Goal: Task Accomplishment & Management: Manage account settings

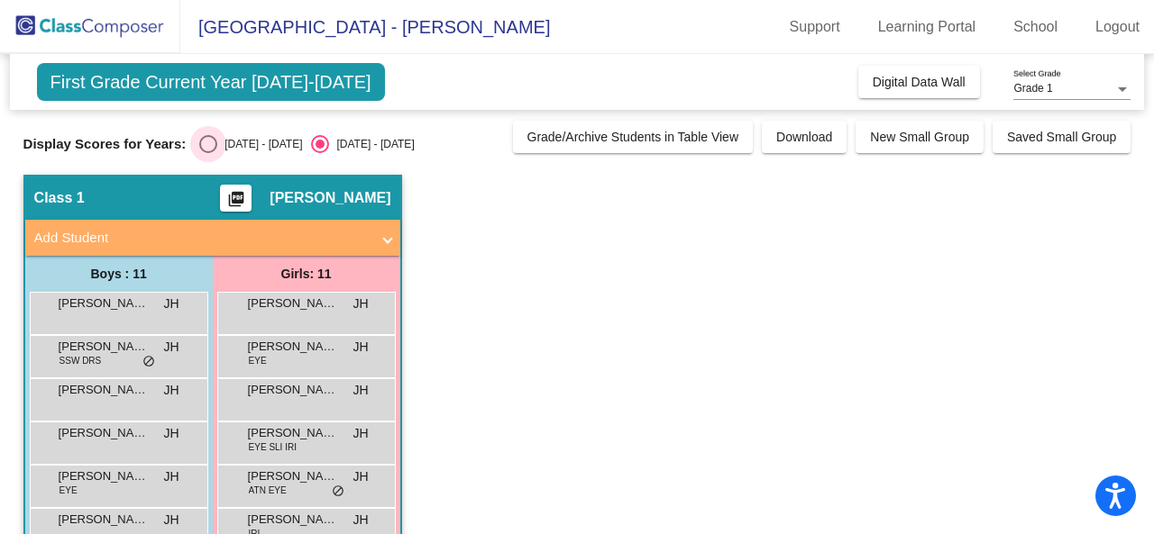
click at [212, 135] on div "Select an option" at bounding box center [208, 144] width 18 height 18
click at [208, 153] on input "[DATE] - [DATE]" at bounding box center [207, 153] width 1 height 1
radio input "true"
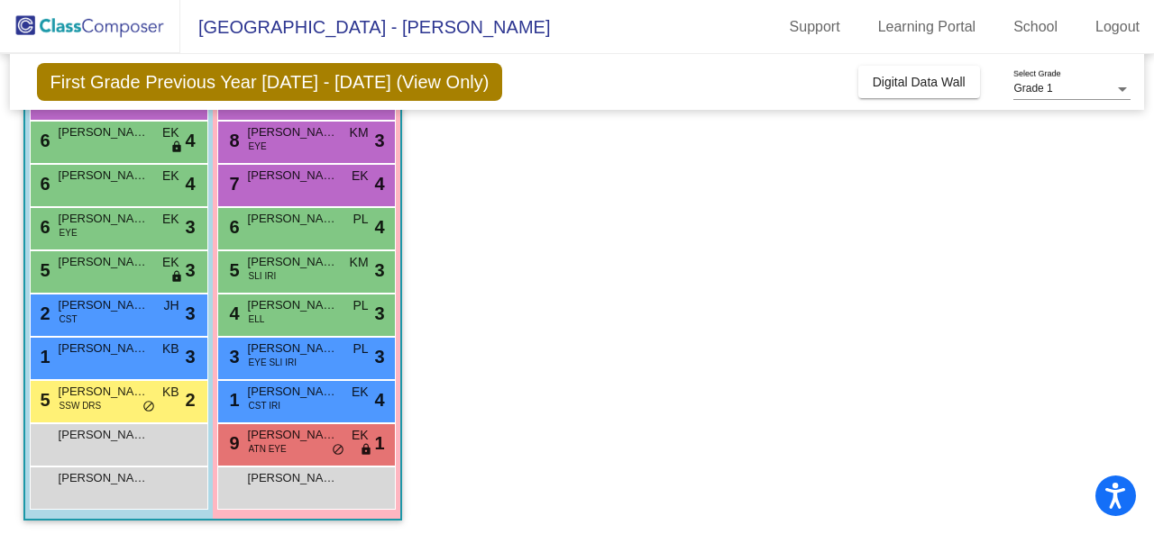
scroll to position [261, 0]
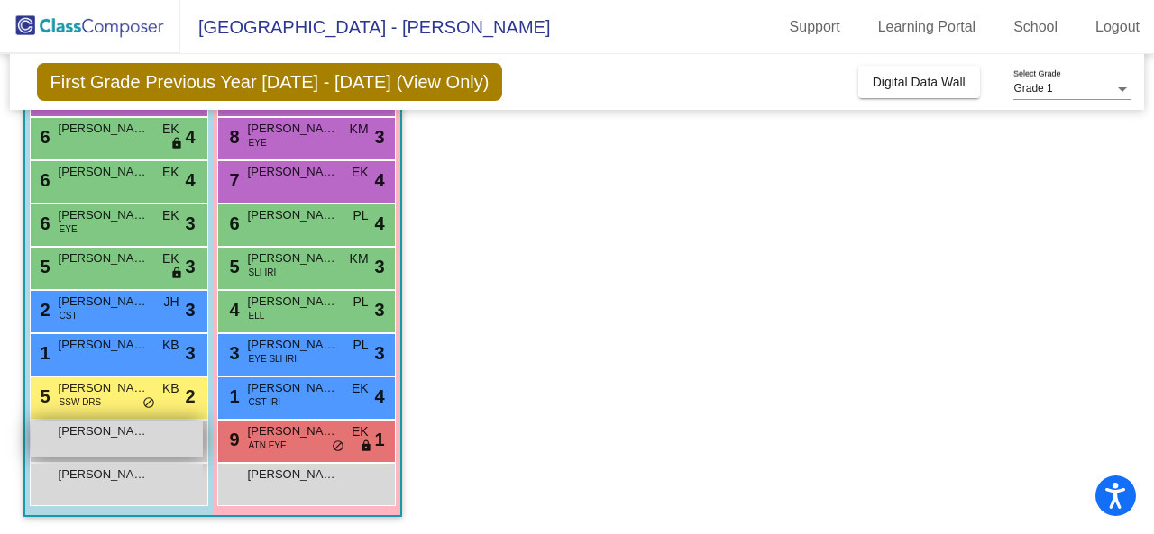
click at [159, 444] on div "[PERSON_NAME] lock do_not_disturb_alt" at bounding box center [117, 439] width 172 height 37
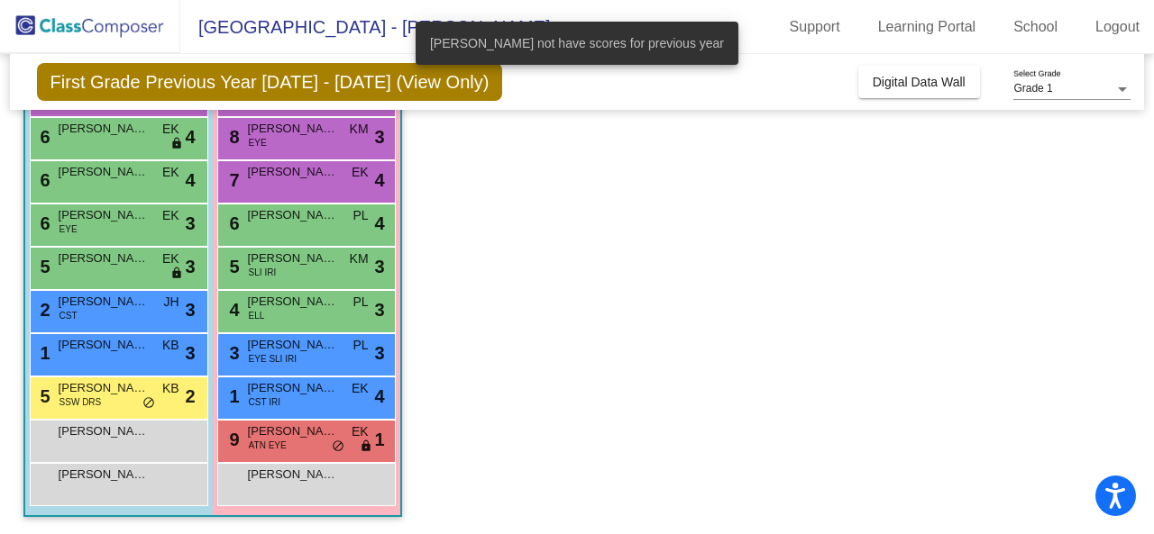
click at [579, 246] on app-classroom "Class 1 picture_as_pdf [PERSON_NAME] Add Student First Name Last Name Student I…" at bounding box center [577, 224] width 1108 height 622
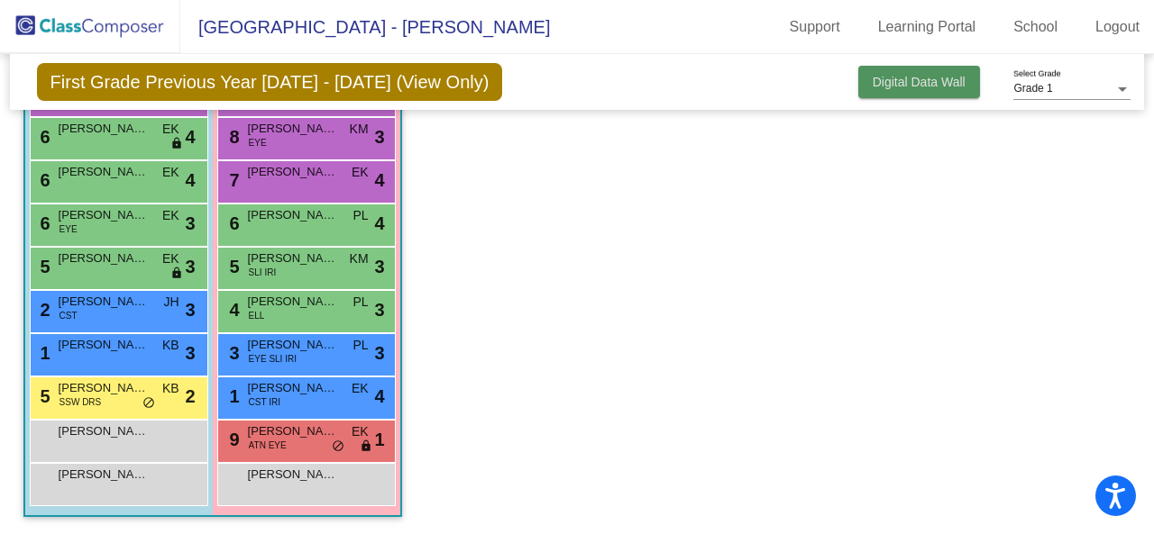
click at [918, 96] on button "Digital Data Wall" at bounding box center [919, 82] width 122 height 32
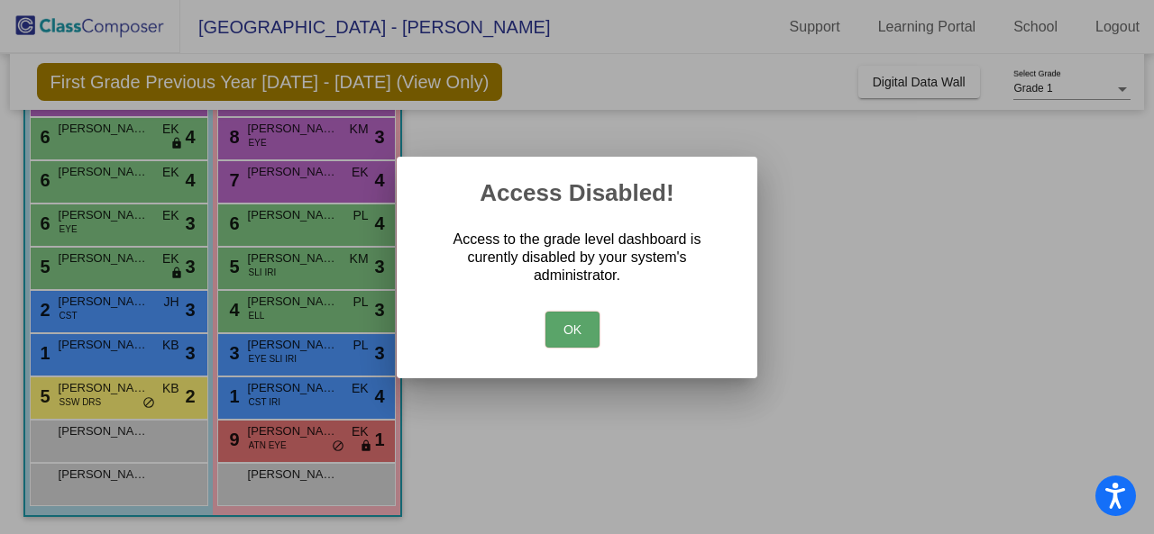
click at [571, 337] on button "OK" at bounding box center [572, 330] width 54 height 36
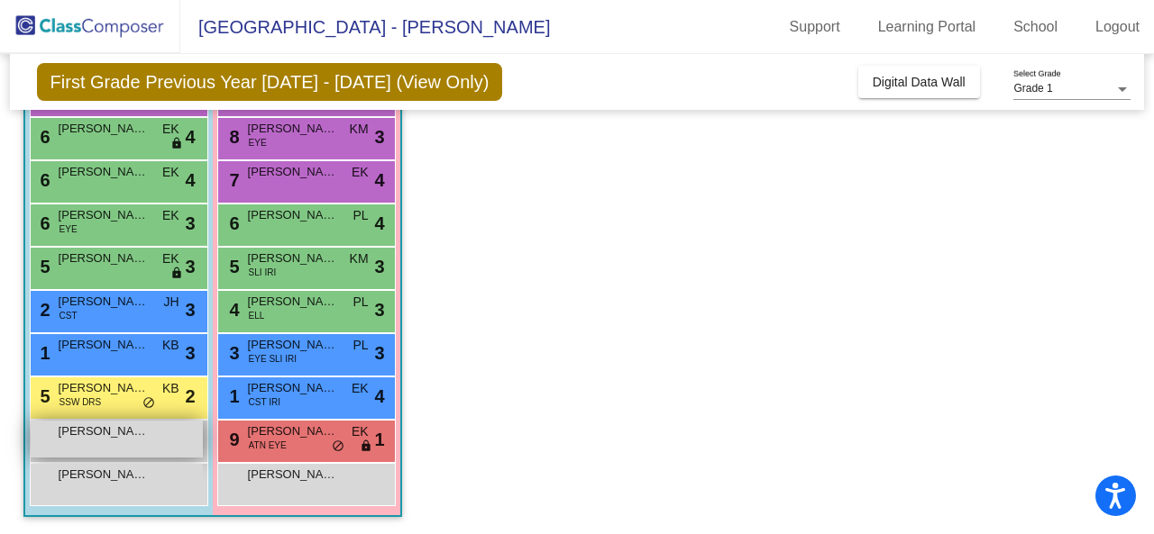
click at [166, 456] on div "[PERSON_NAME] lock do_not_disturb_alt" at bounding box center [117, 439] width 172 height 37
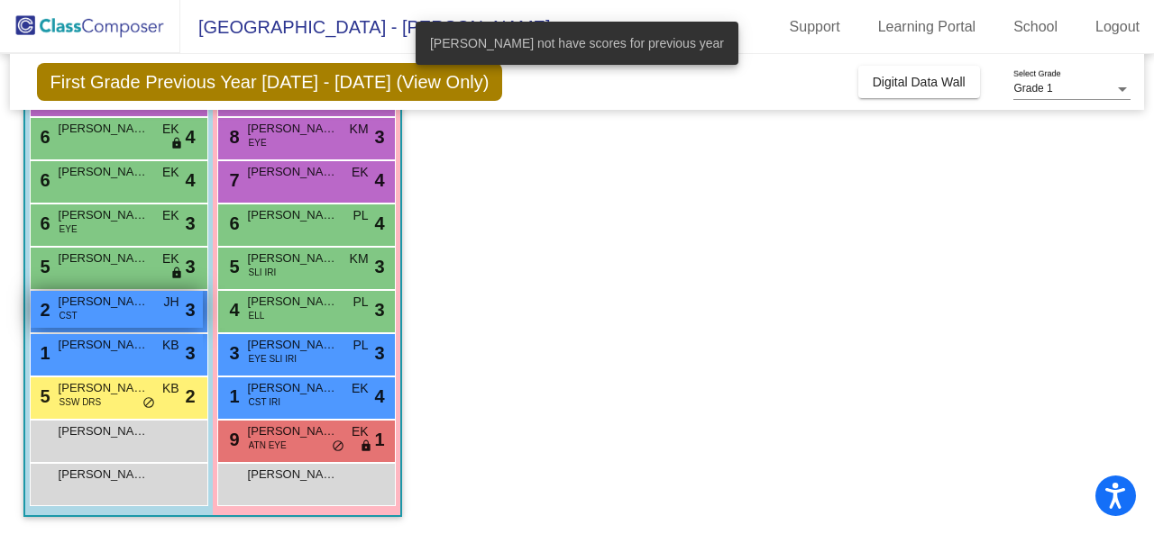
click at [135, 306] on span "[PERSON_NAME]" at bounding box center [104, 302] width 90 height 18
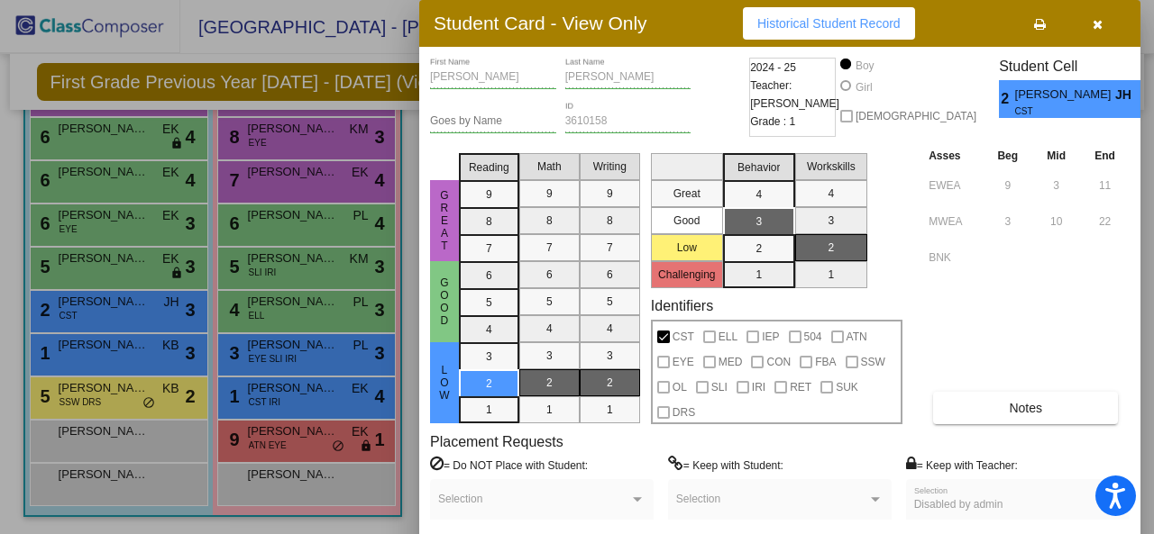
click at [1110, 29] on button "button" at bounding box center [1097, 23] width 58 height 32
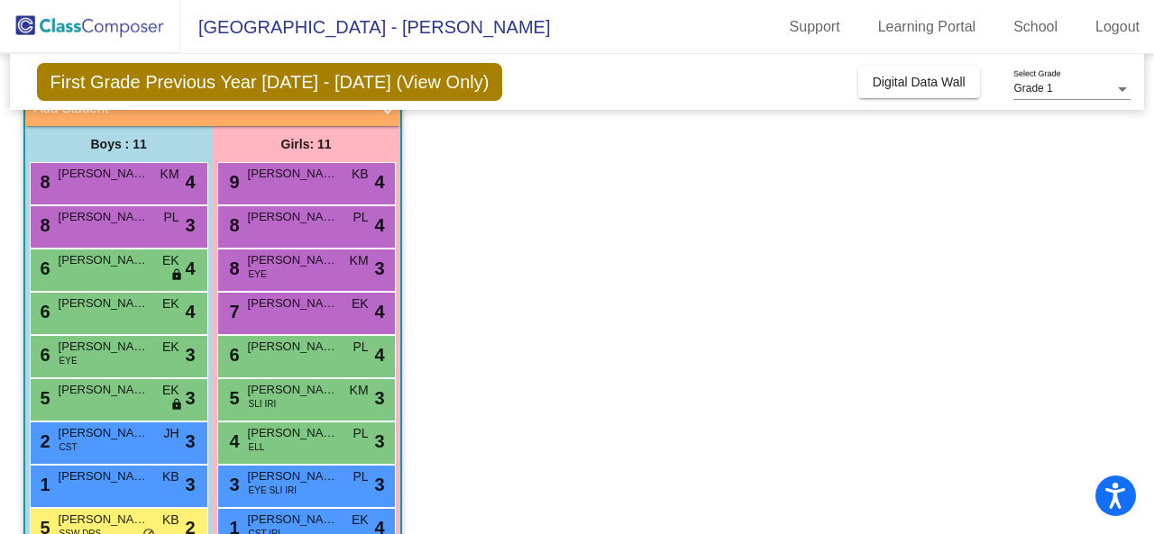
scroll to position [132, 0]
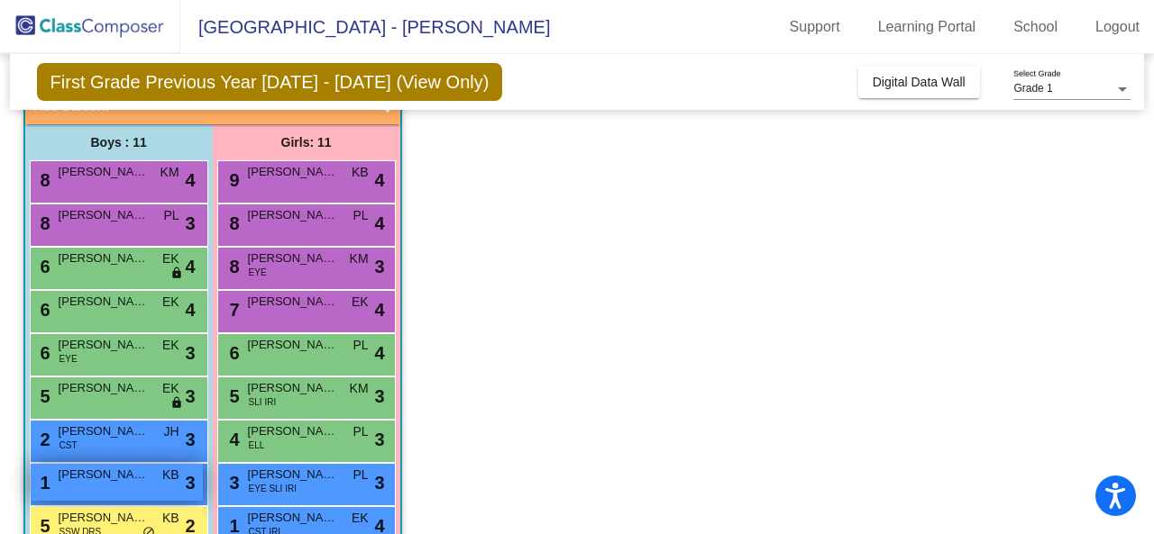
click at [138, 489] on div "1 [PERSON_NAME] KB lock do_not_disturb_alt 3" at bounding box center [117, 482] width 172 height 37
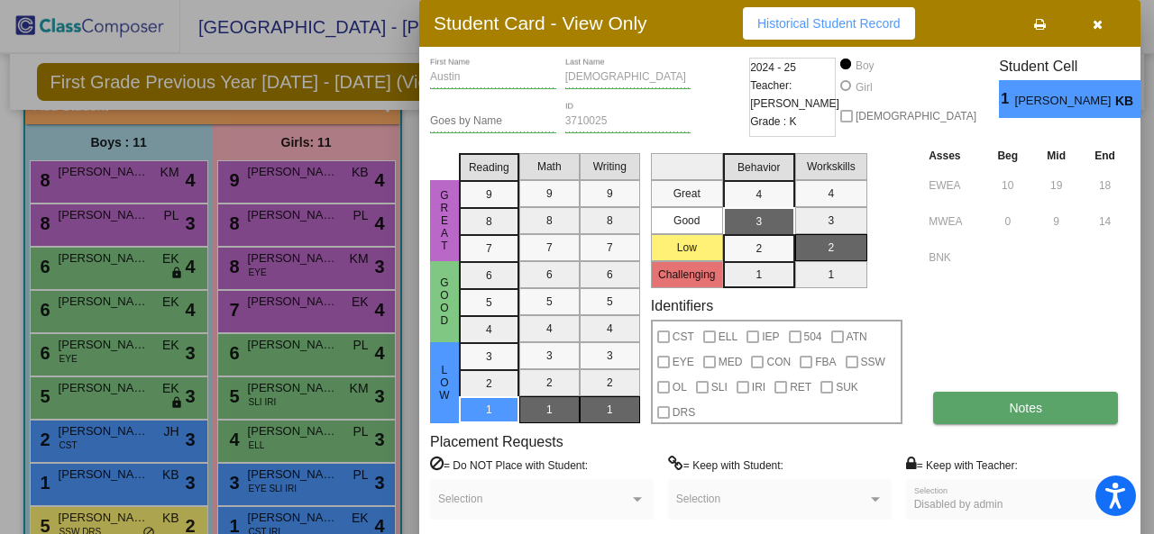
click at [984, 402] on button "Notes" at bounding box center [1025, 408] width 185 height 32
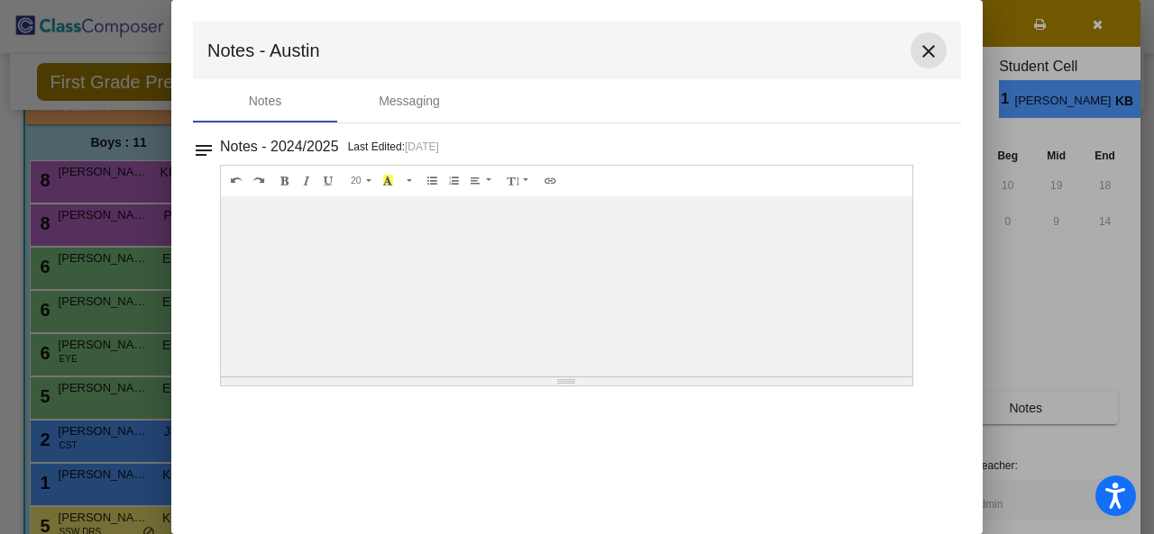
click at [928, 50] on mat-icon "close" at bounding box center [929, 52] width 22 height 22
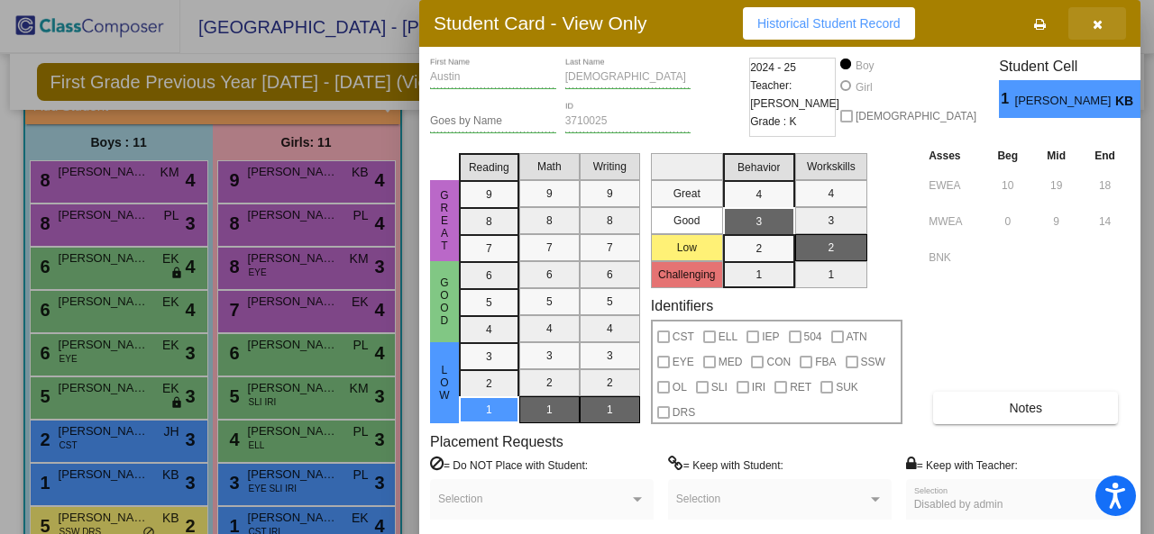
click at [1107, 24] on button "button" at bounding box center [1097, 23] width 58 height 32
